Goal: Navigation & Orientation: Find specific page/section

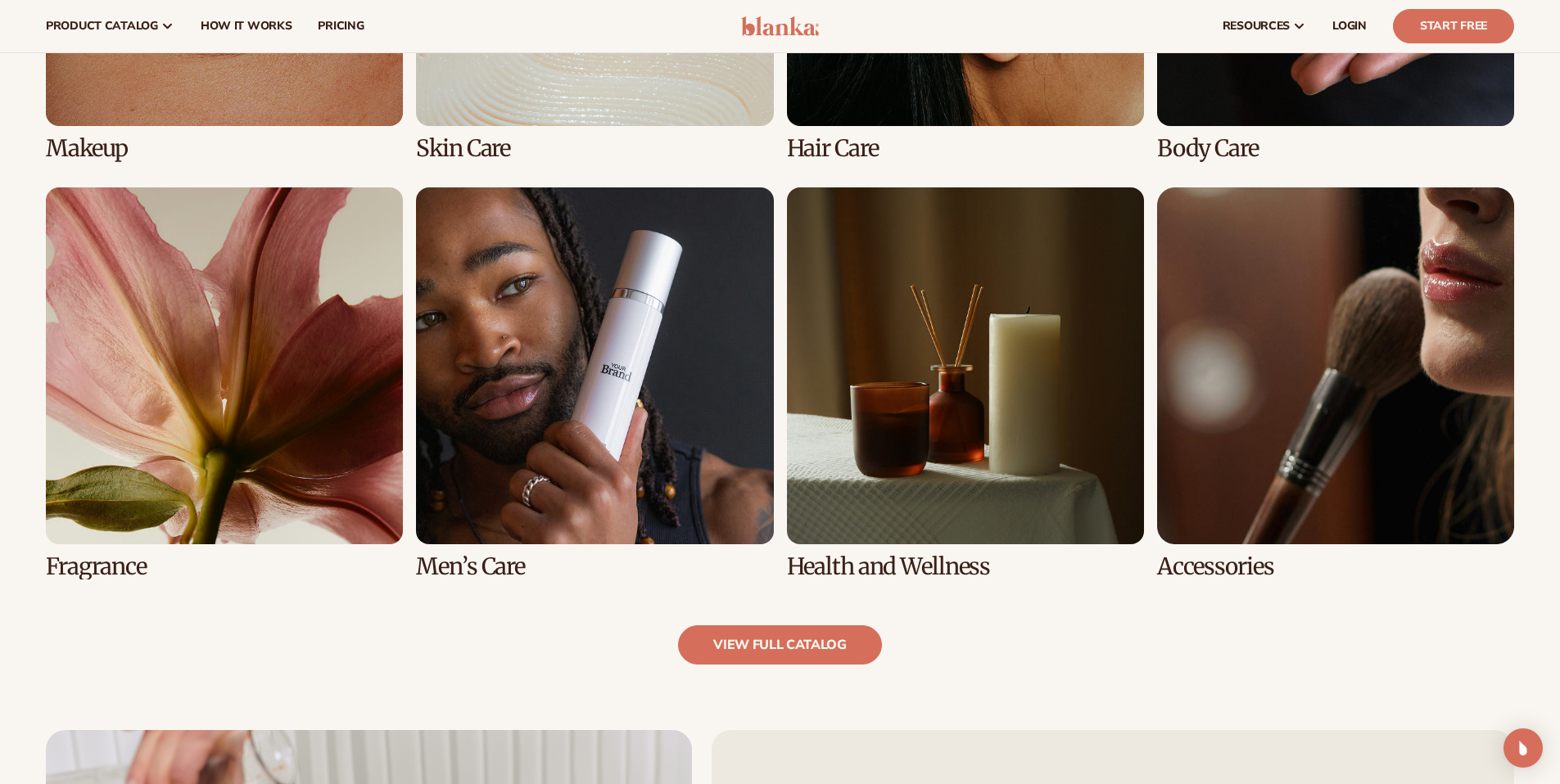
scroll to position [1339, 0]
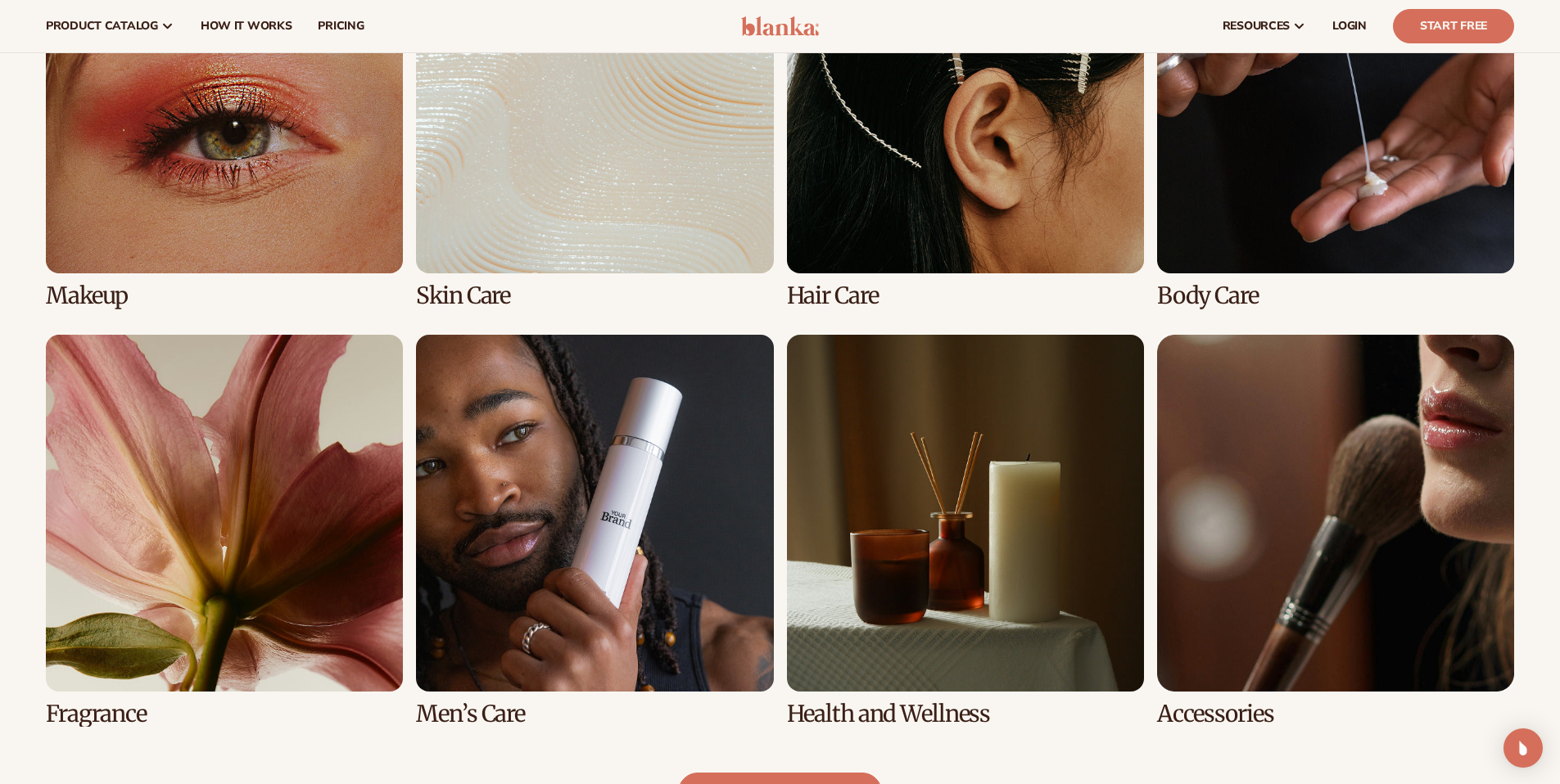
click at [575, 209] on link "2 / 8" at bounding box center [595, 112] width 357 height 392
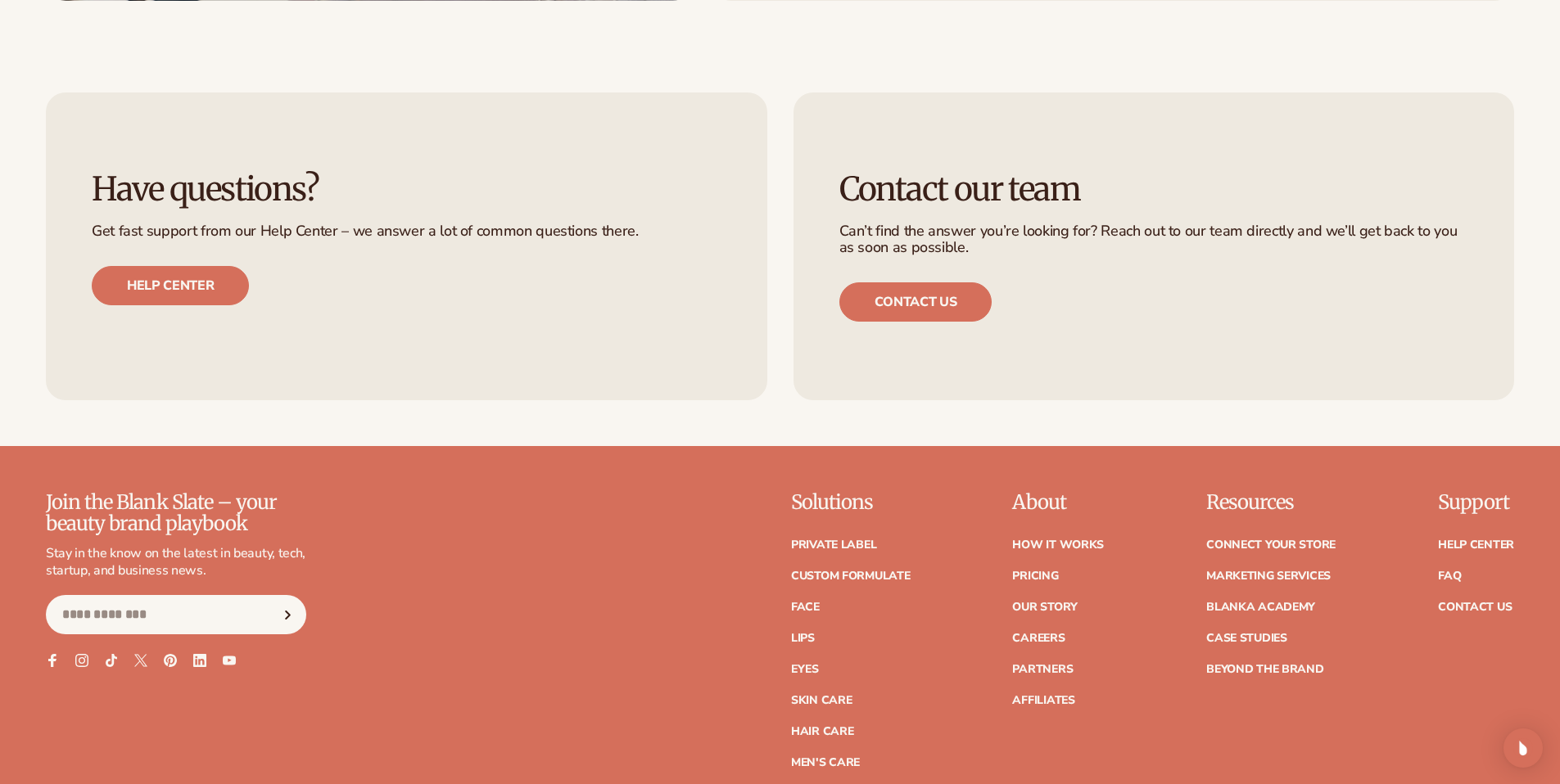
scroll to position [2868, 0]
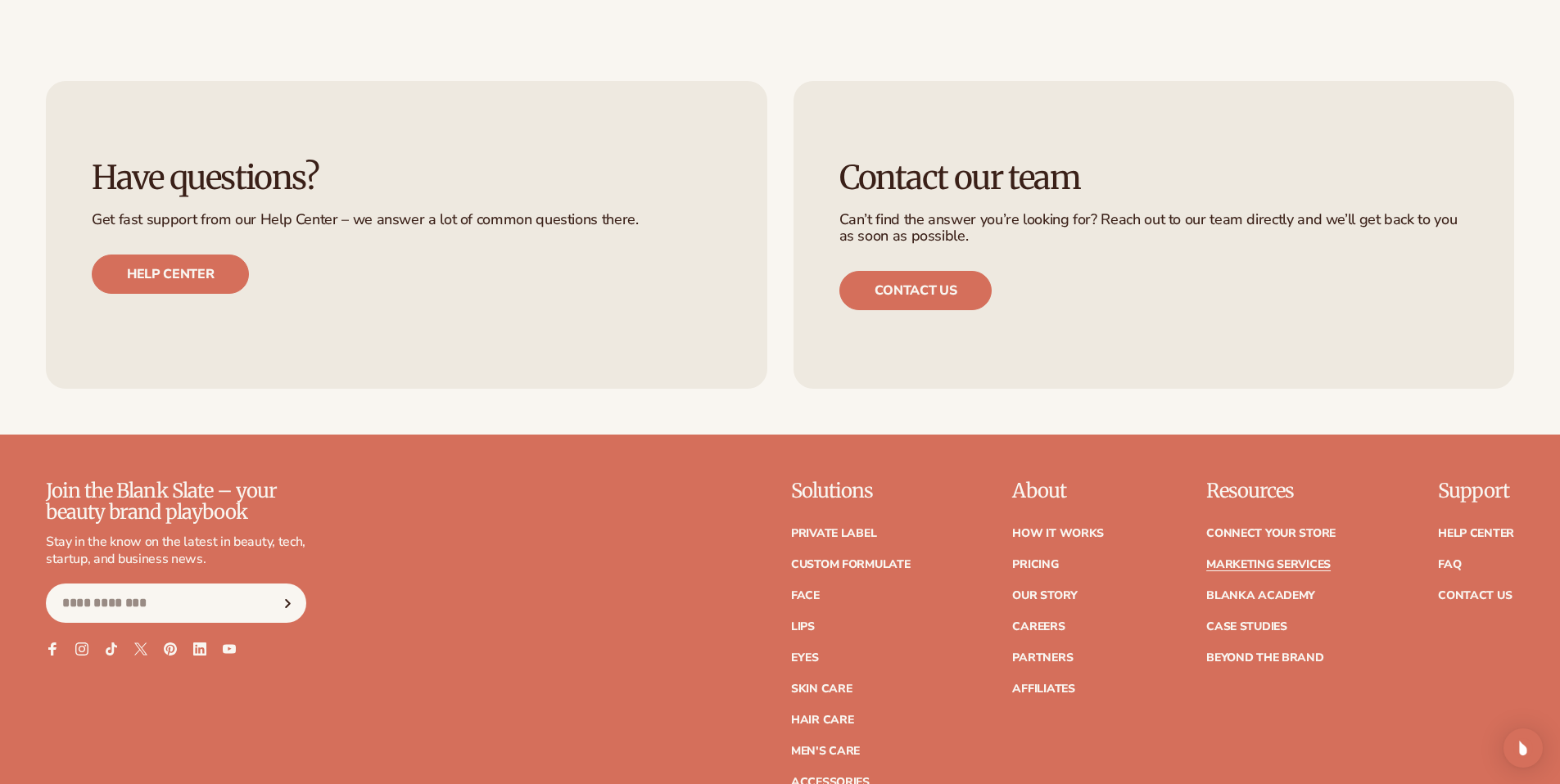
click at [1254, 564] on link "Marketing services" at bounding box center [1269, 564] width 125 height 12
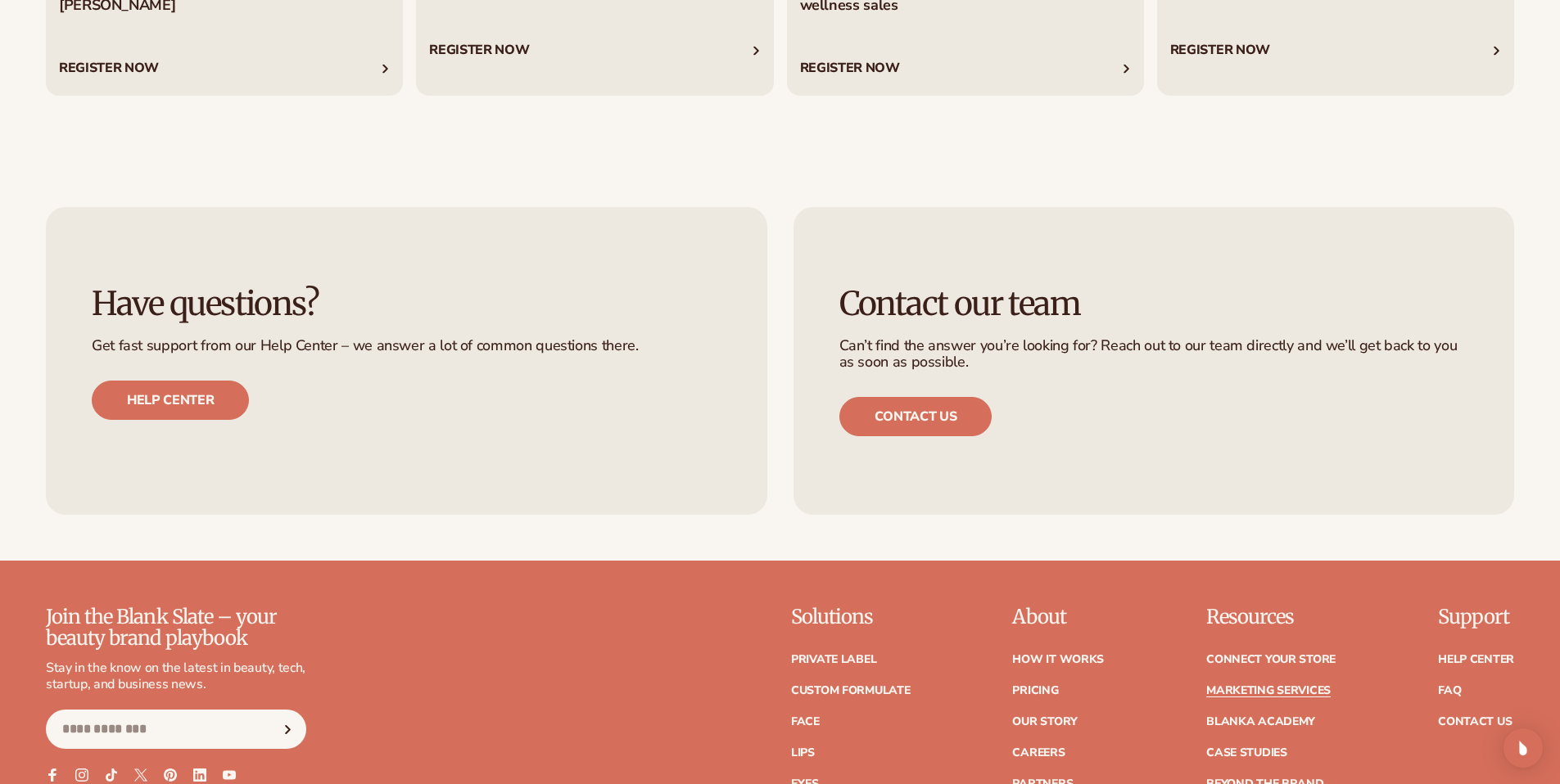
scroll to position [3914, 0]
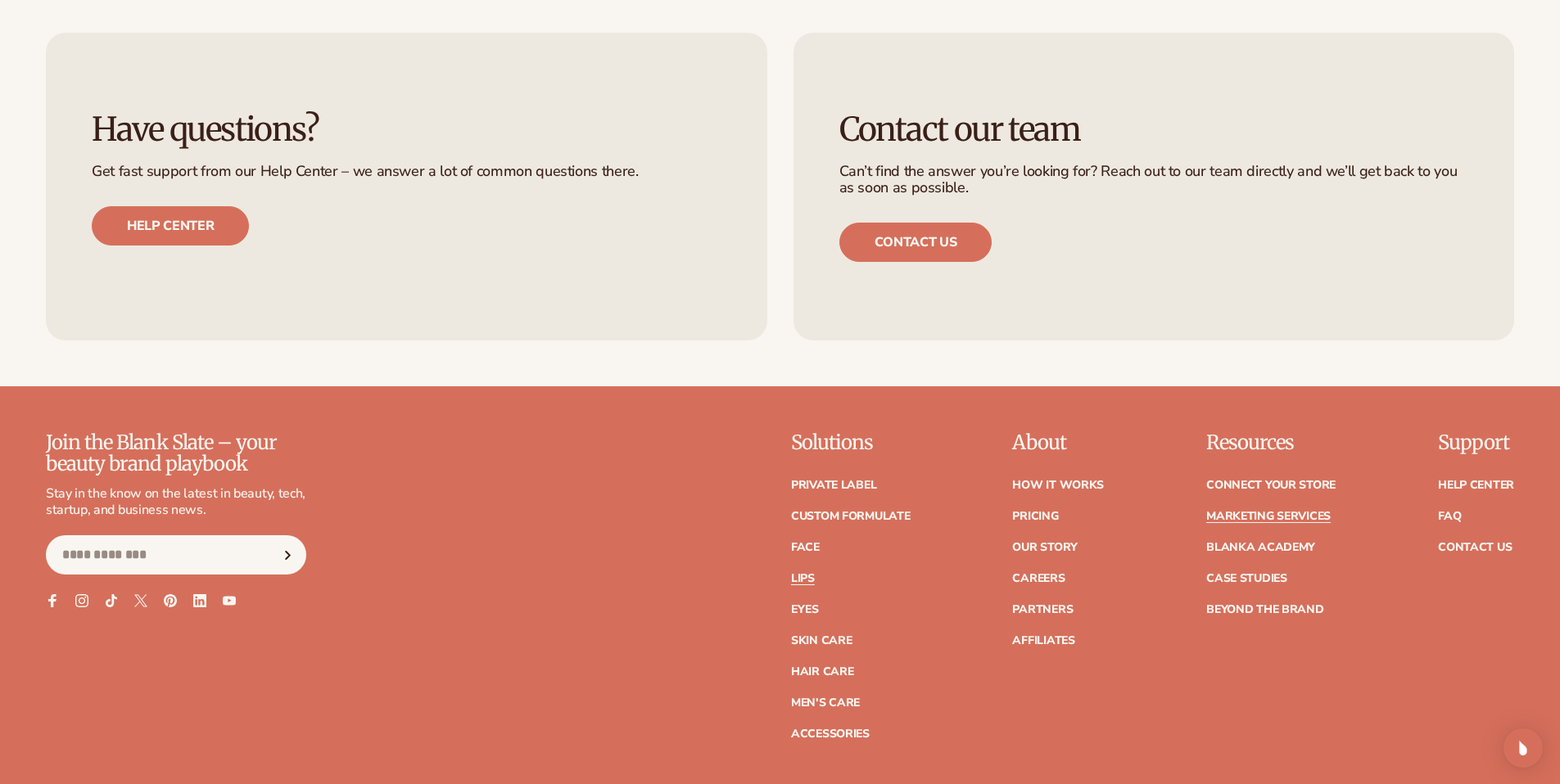
click at [806, 577] on link "Lips" at bounding box center [802, 578] width 24 height 12
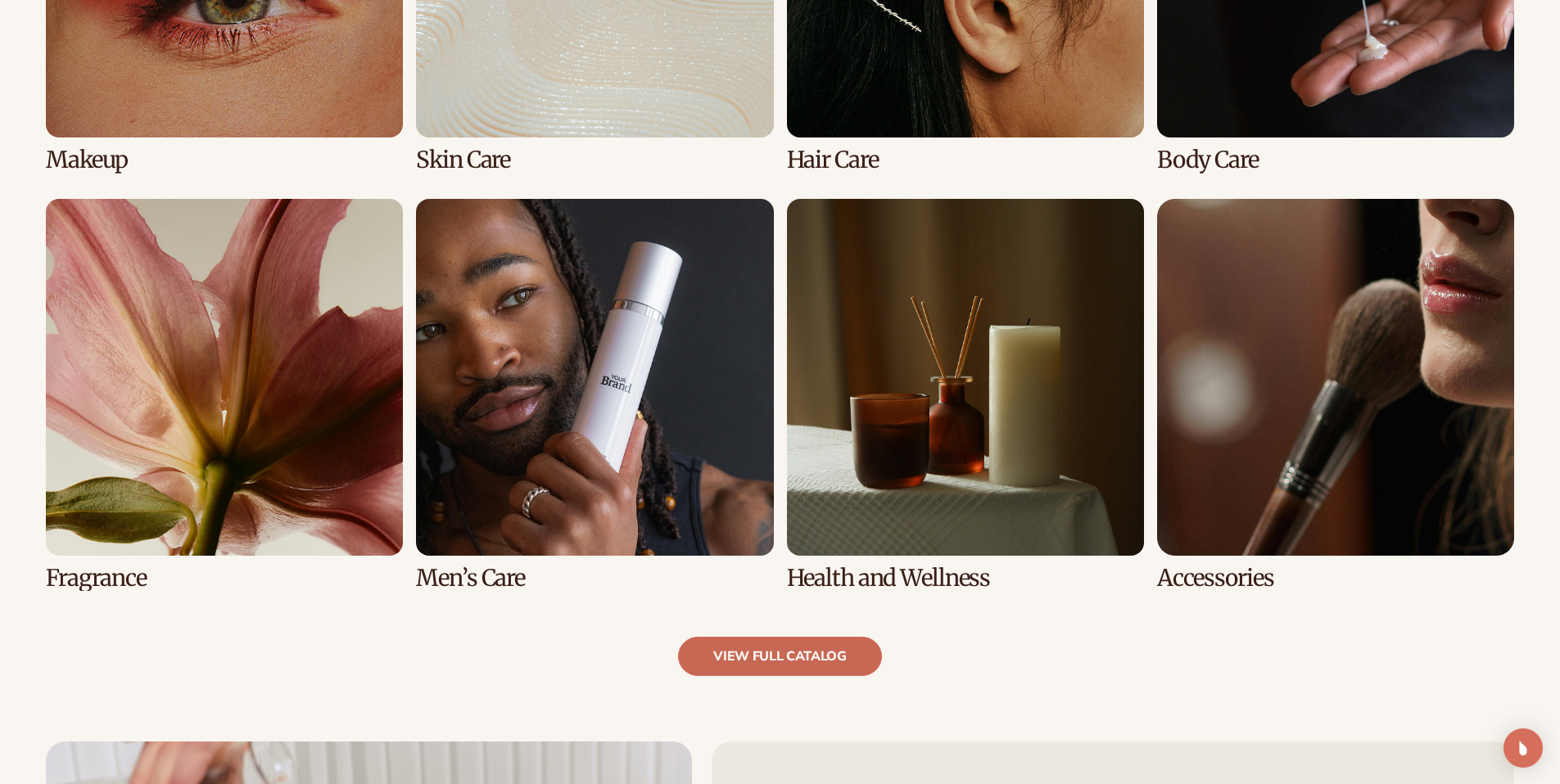
scroll to position [1610, 0]
